Goal: Transaction & Acquisition: Purchase product/service

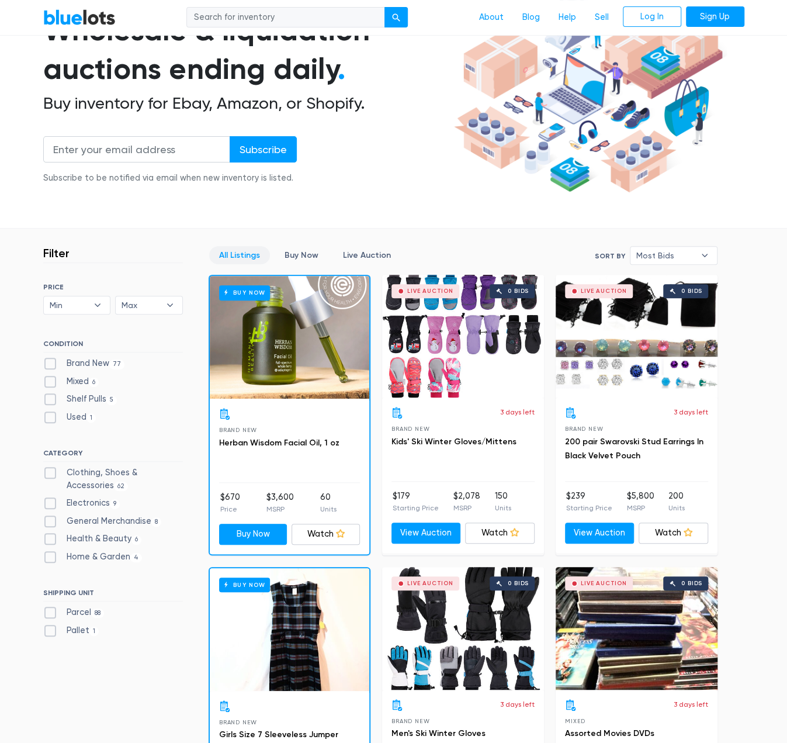
scroll to position [175, 0]
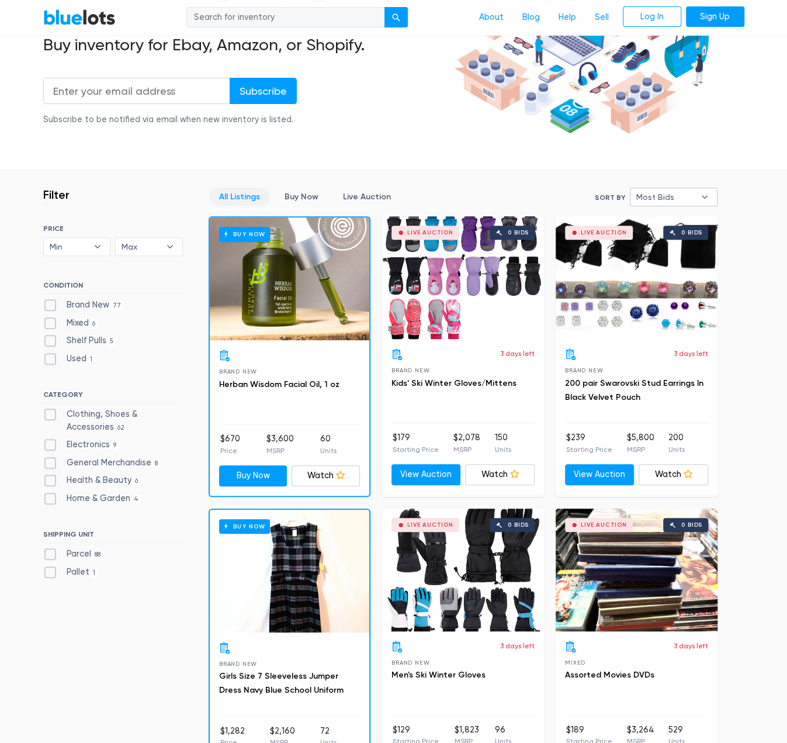
click at [647, 192] on span "Most Bids" at bounding box center [666, 197] width 58 height 18
click at [677, 233] on li "Ending Soonest" at bounding box center [679, 239] width 91 height 19
select select "ending_soonest"
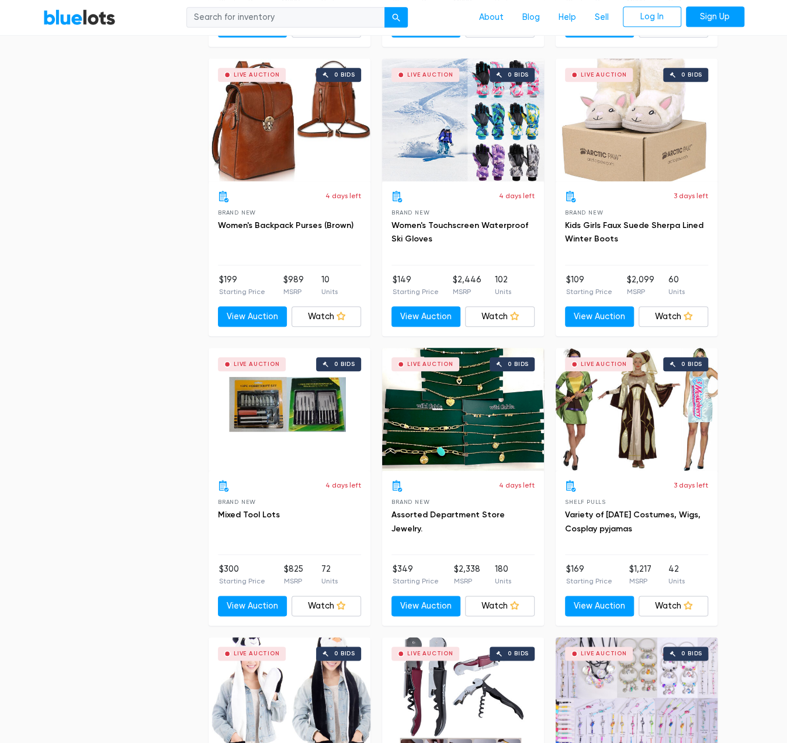
scroll to position [2748, 0]
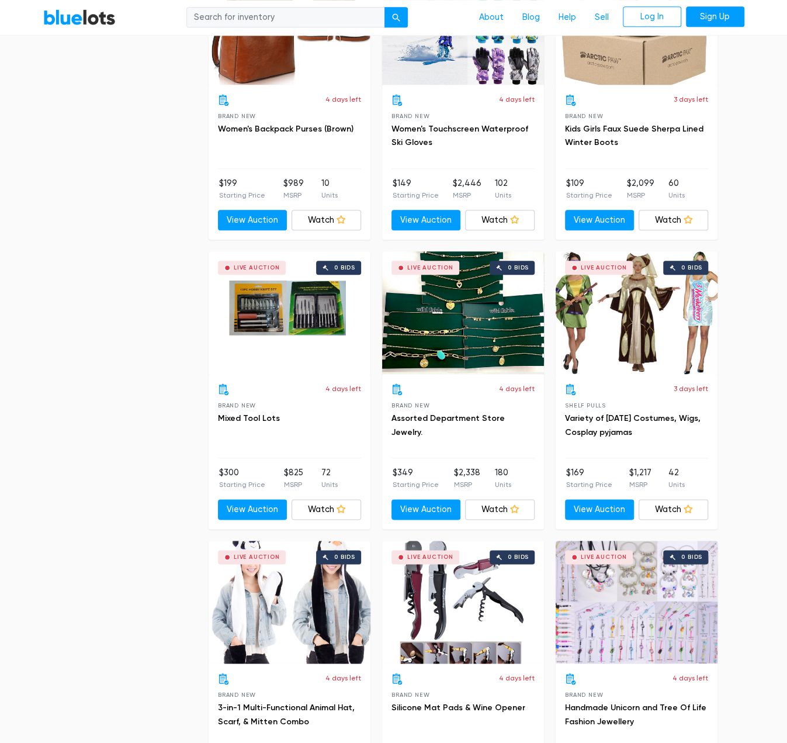
drag, startPoint x: 764, startPoint y: 499, endPoint x: 754, endPoint y: 510, distance: 14.9
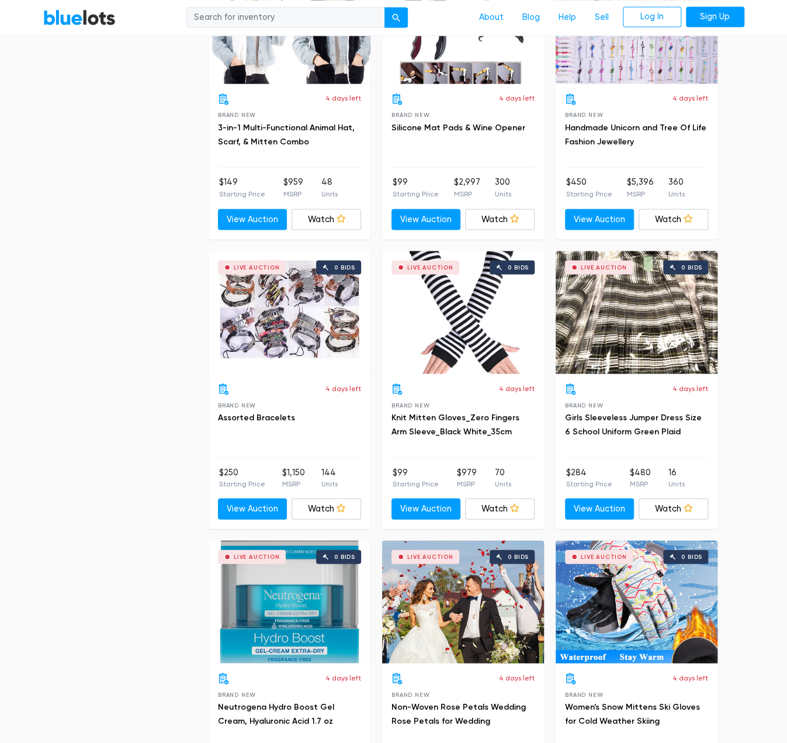
scroll to position [1895, 0]
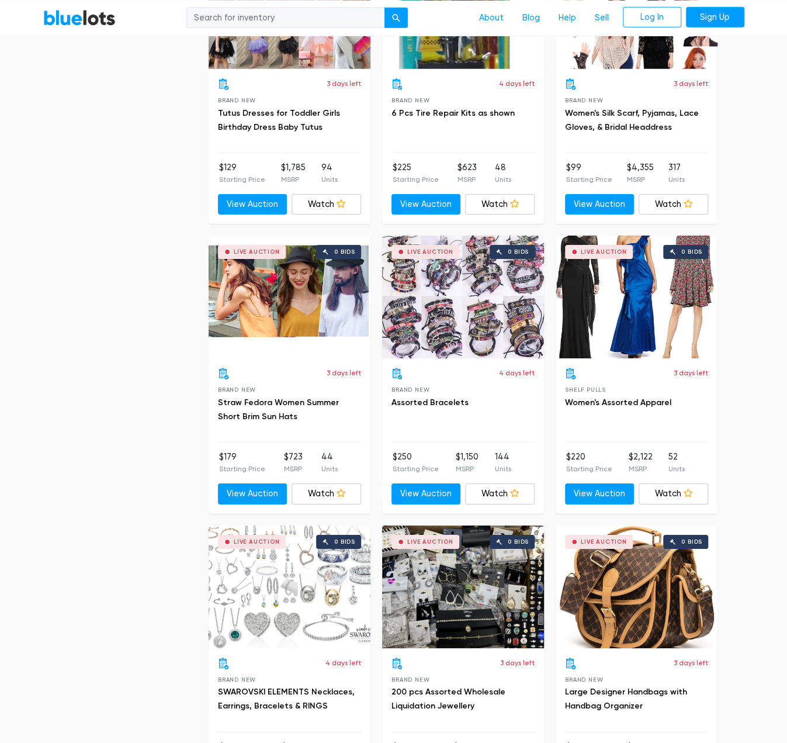
drag, startPoint x: 765, startPoint y: 543, endPoint x: 760, endPoint y: 61, distance: 482.3
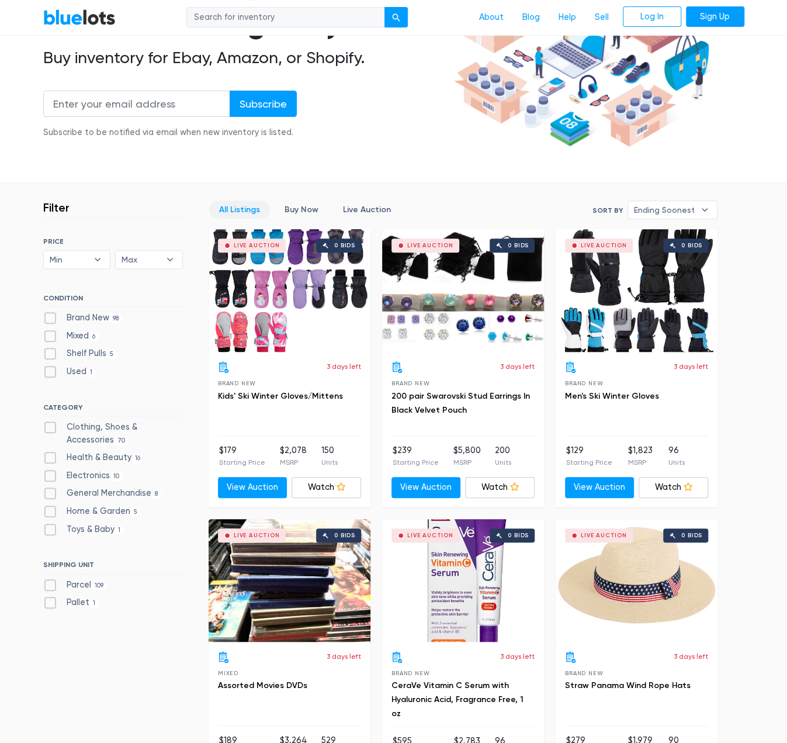
scroll to position [234, 0]
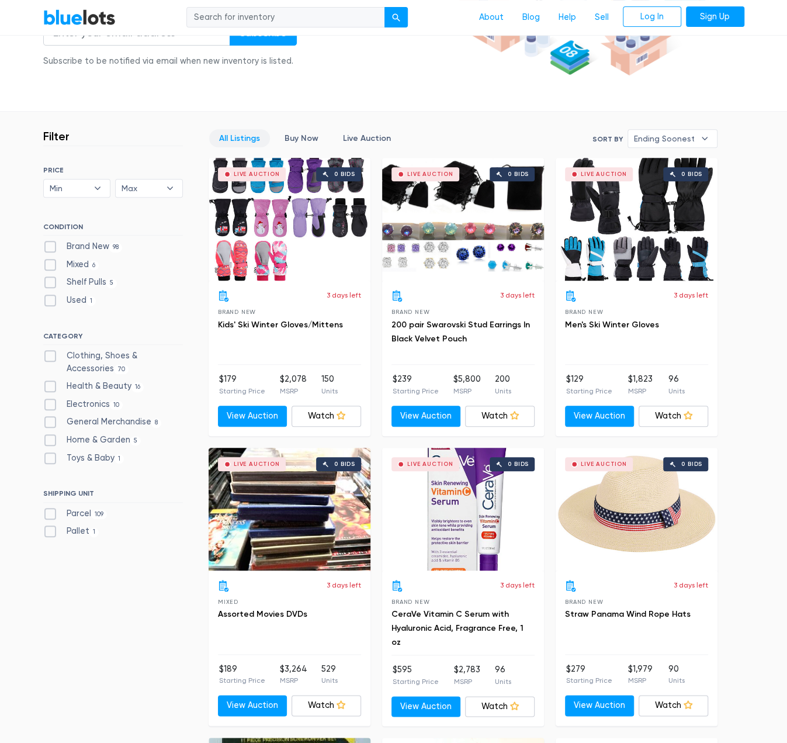
click at [54, 437] on label "Home & Garden 5" at bounding box center [92, 440] width 98 height 13
click at [51, 437] on Garden"] "Home & Garden 5" at bounding box center [47, 438] width 8 height 8
checkbox Garden"] "true"
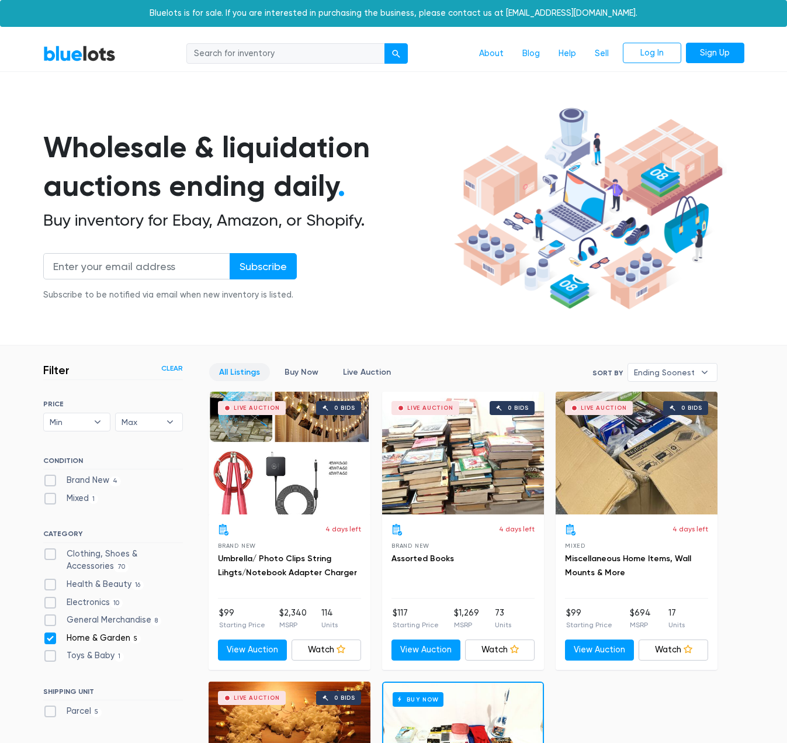
scroll to position [315, 0]
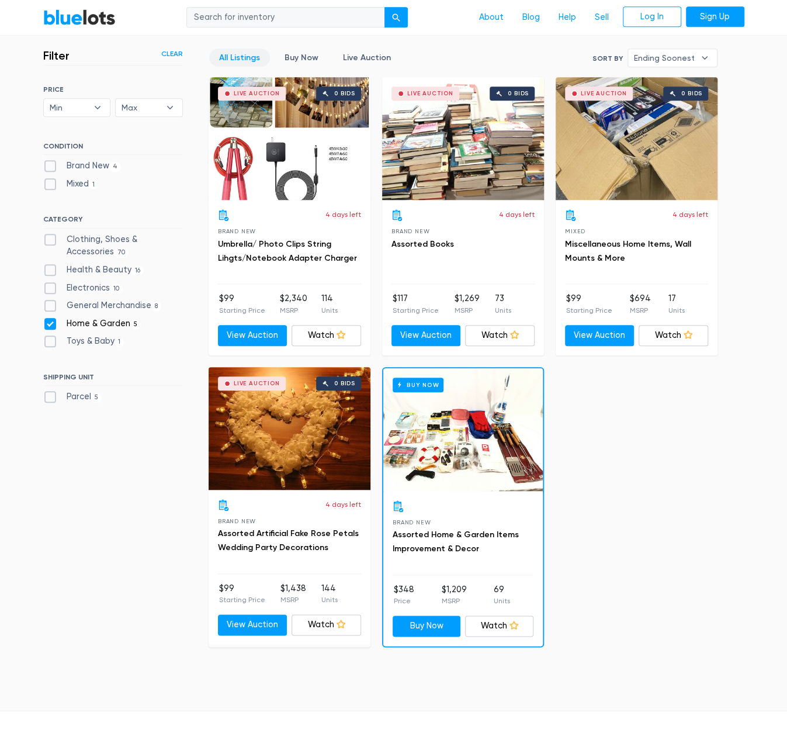
click at [47, 305] on label "General Merchandise 8" at bounding box center [102, 305] width 119 height 13
click at [47, 305] on Merchandise"] "General Merchandise 8" at bounding box center [47, 303] width 8 height 8
checkbox Merchandise"] "true"
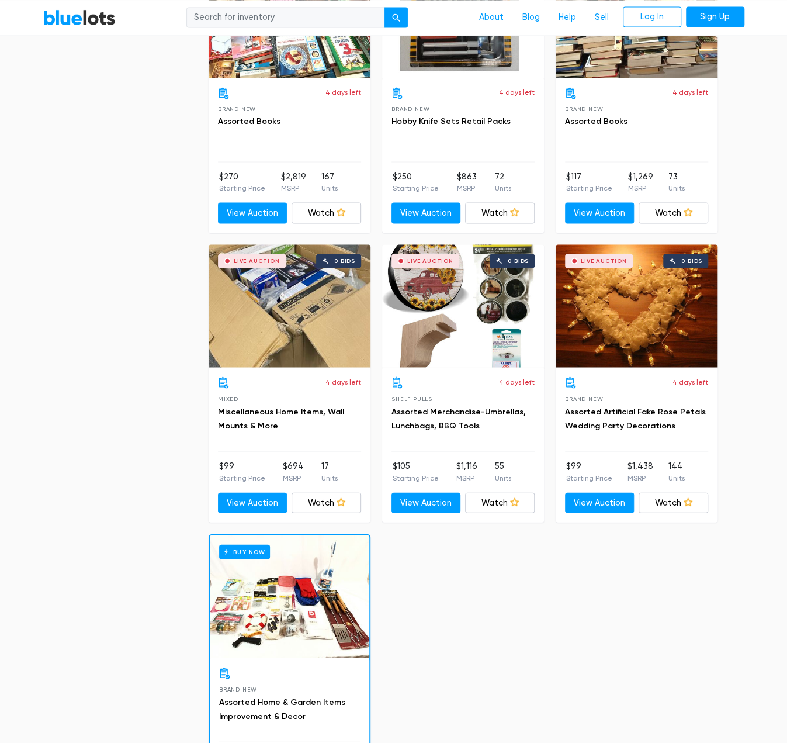
scroll to position [1250, 0]
